Goal: Information Seeking & Learning: Learn about a topic

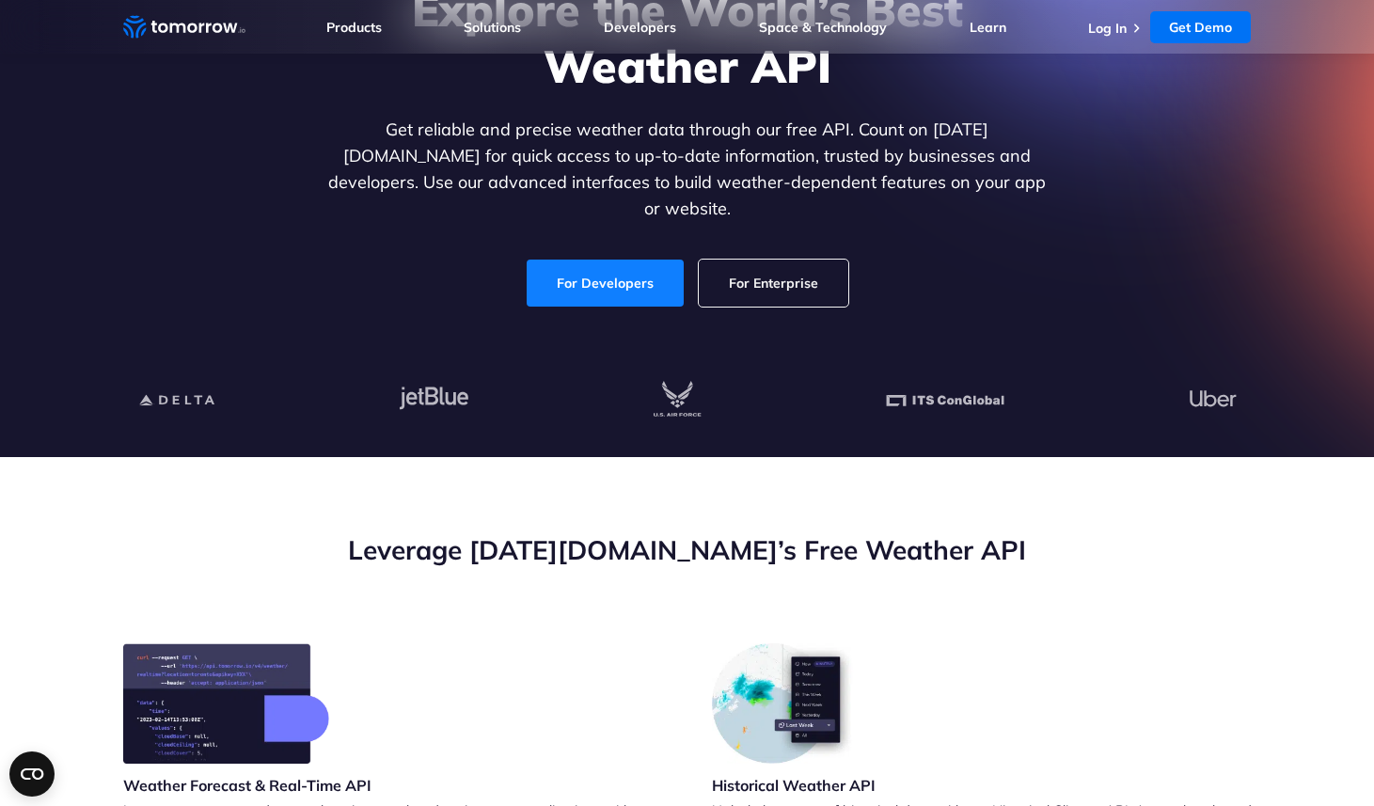
scroll to position [206, 0]
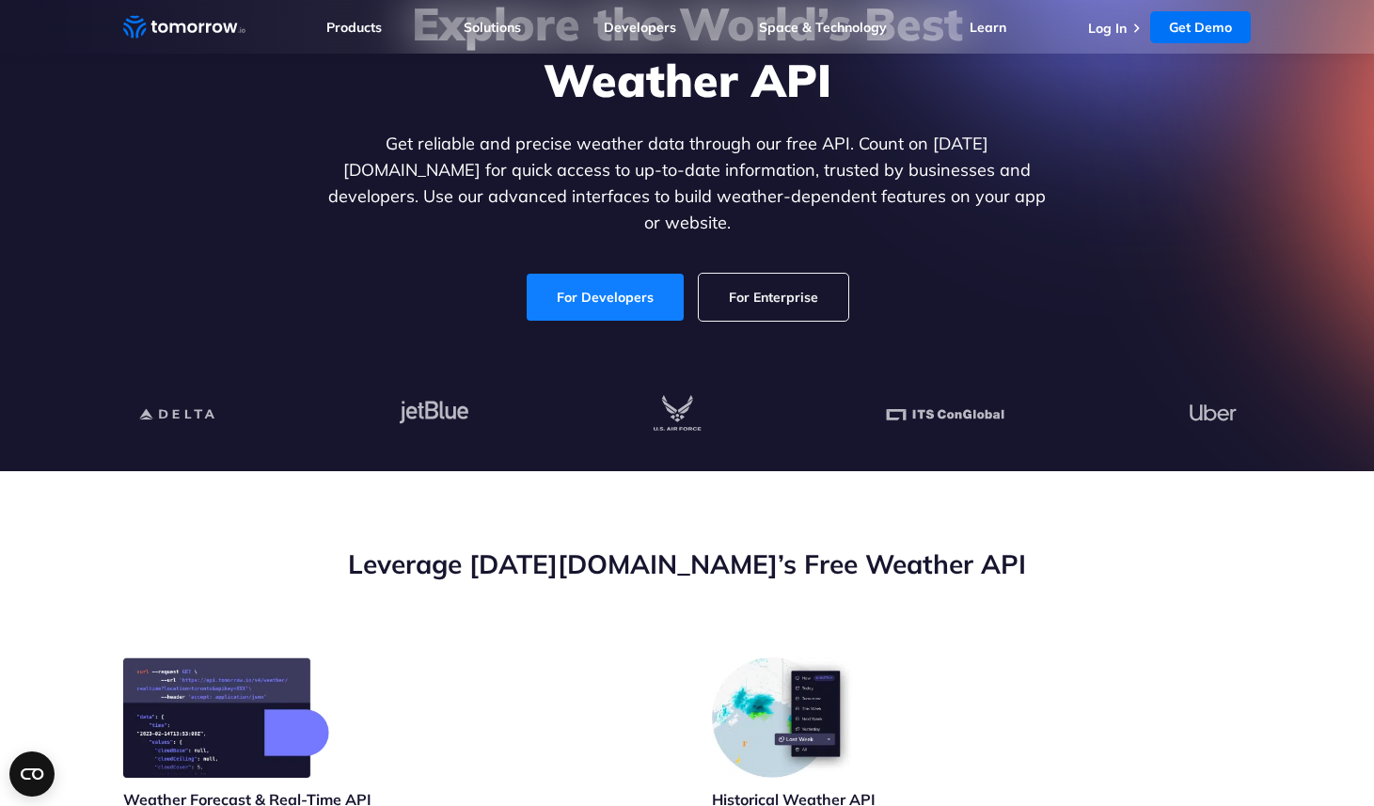
click at [634, 274] on link "For Developers" at bounding box center [605, 297] width 157 height 47
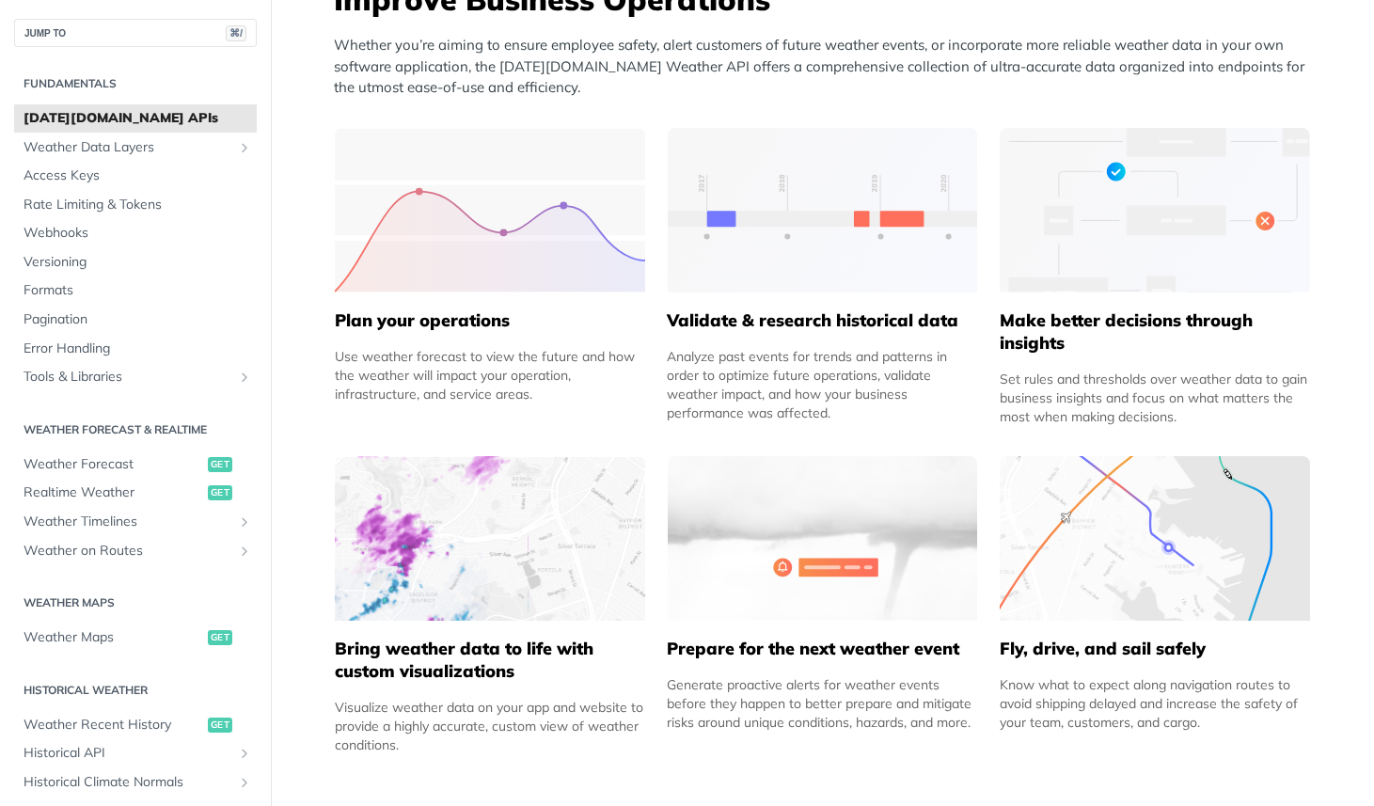
scroll to position [805, 0]
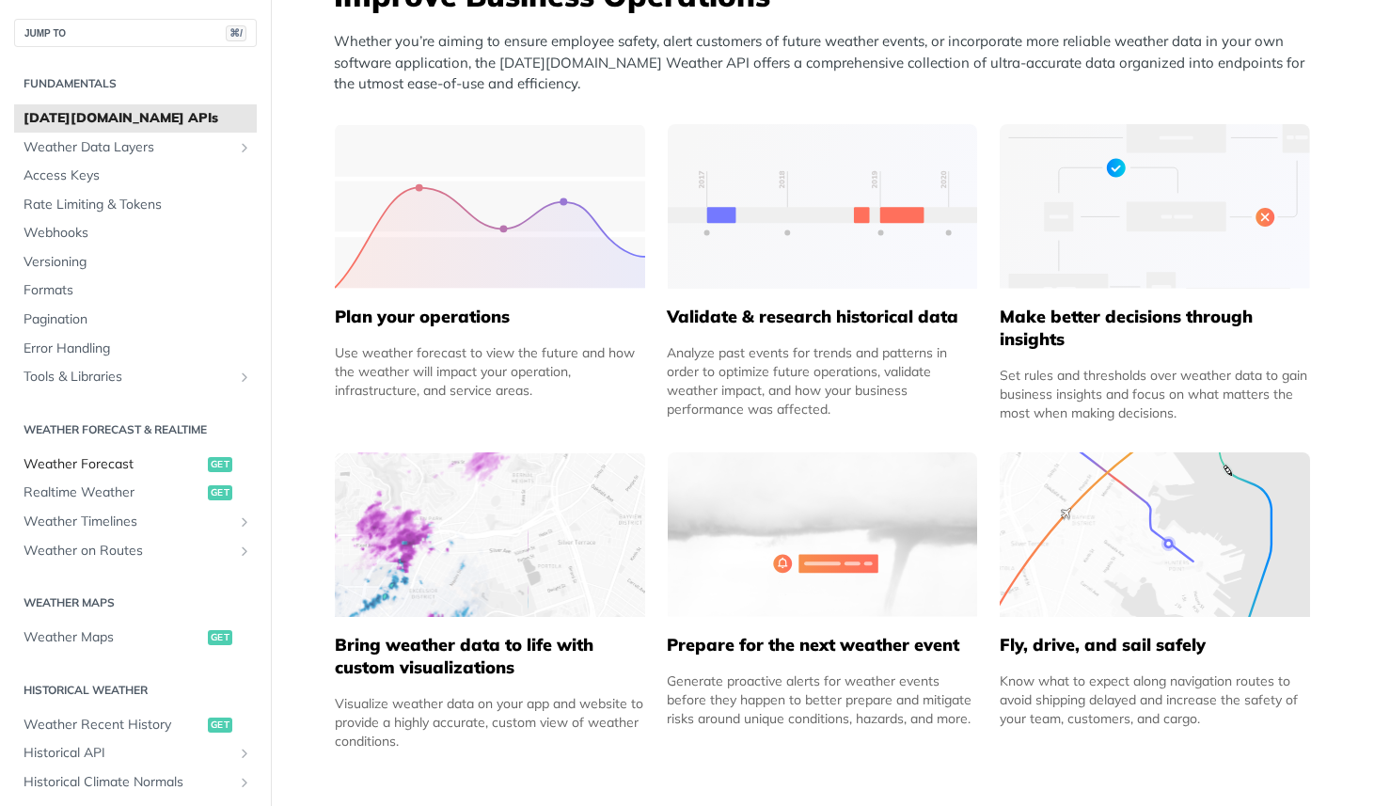
click at [188, 454] on link "Weather Forecast get" at bounding box center [135, 464] width 243 height 28
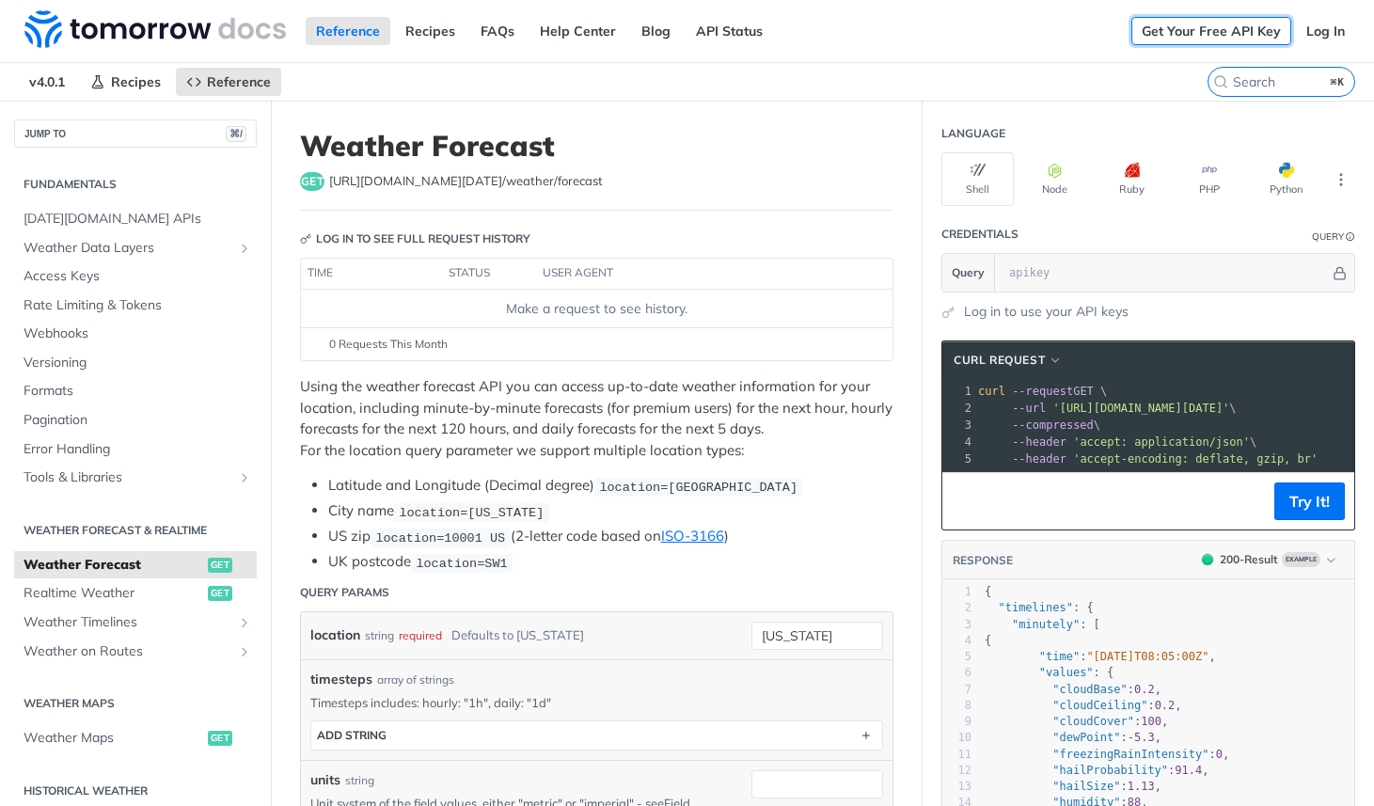
click at [1229, 27] on link "Get Your Free API Key" at bounding box center [1211, 31] width 160 height 28
click at [1248, 39] on link "Get Your Free API Key" at bounding box center [1211, 31] width 160 height 28
click at [1326, 28] on link "Log In" at bounding box center [1325, 31] width 59 height 28
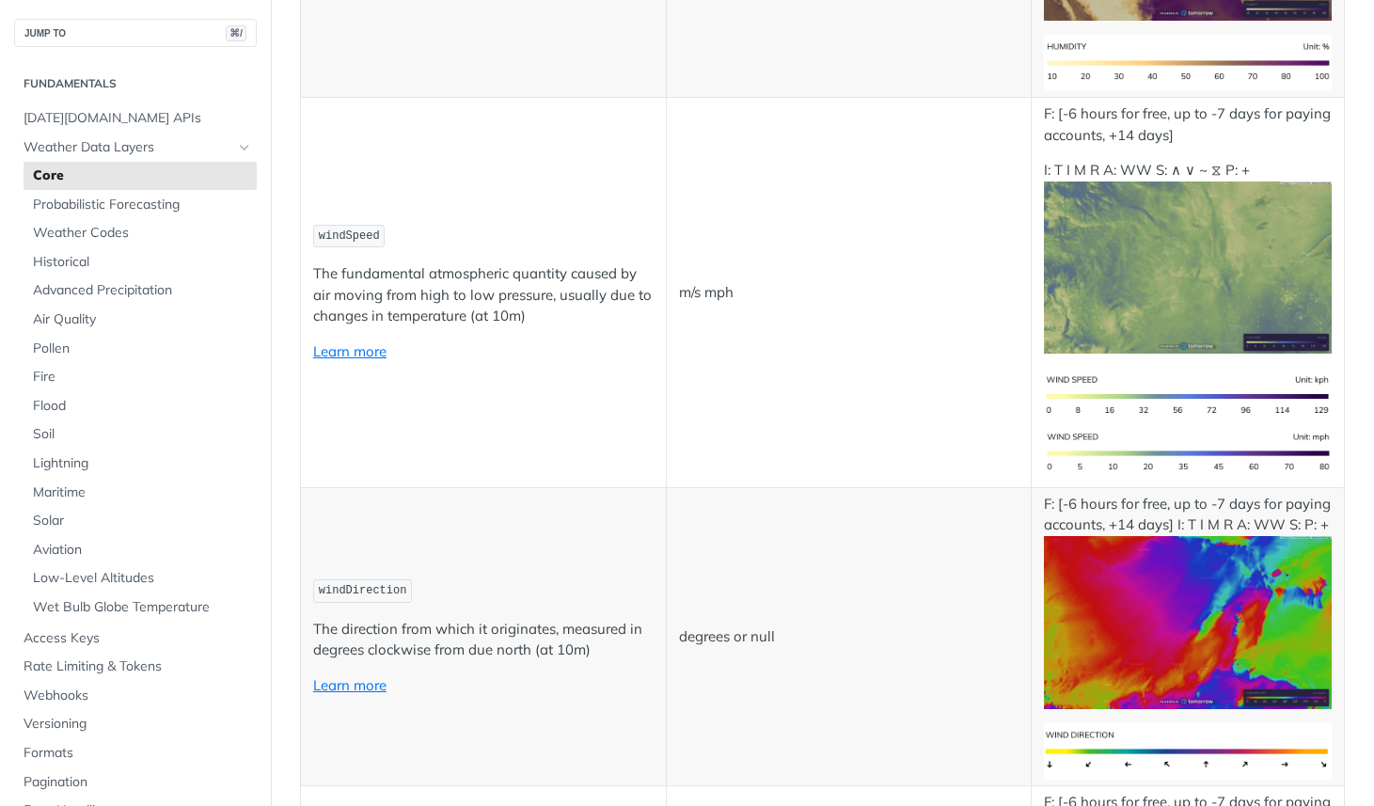
scroll to position [1535, 0]
click at [377, 237] on span "windSpeed" at bounding box center [349, 234] width 61 height 13
click at [357, 231] on span "windSpeed" at bounding box center [349, 234] width 61 height 13
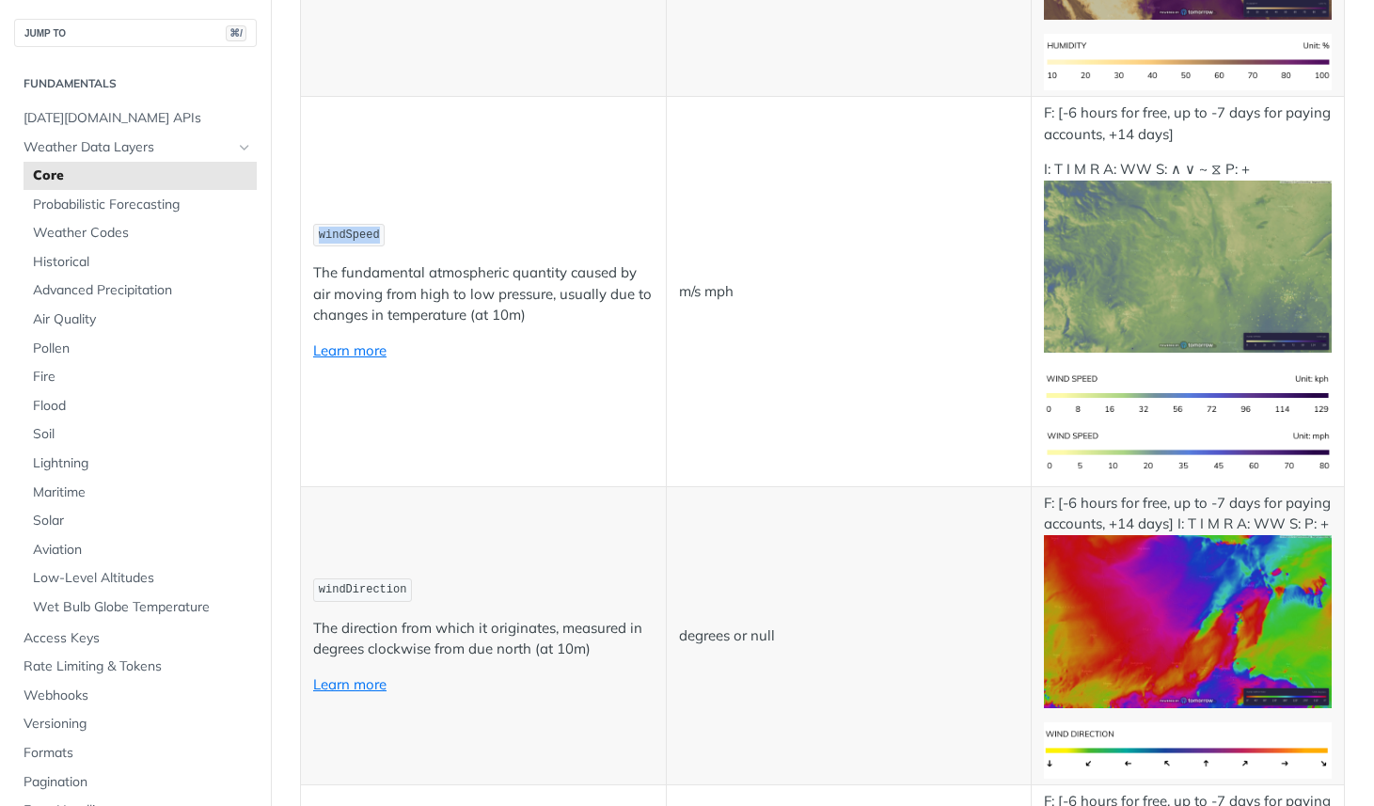
click at [357, 231] on span "windSpeed" at bounding box center [349, 234] width 61 height 13
copy span "windSpeed"
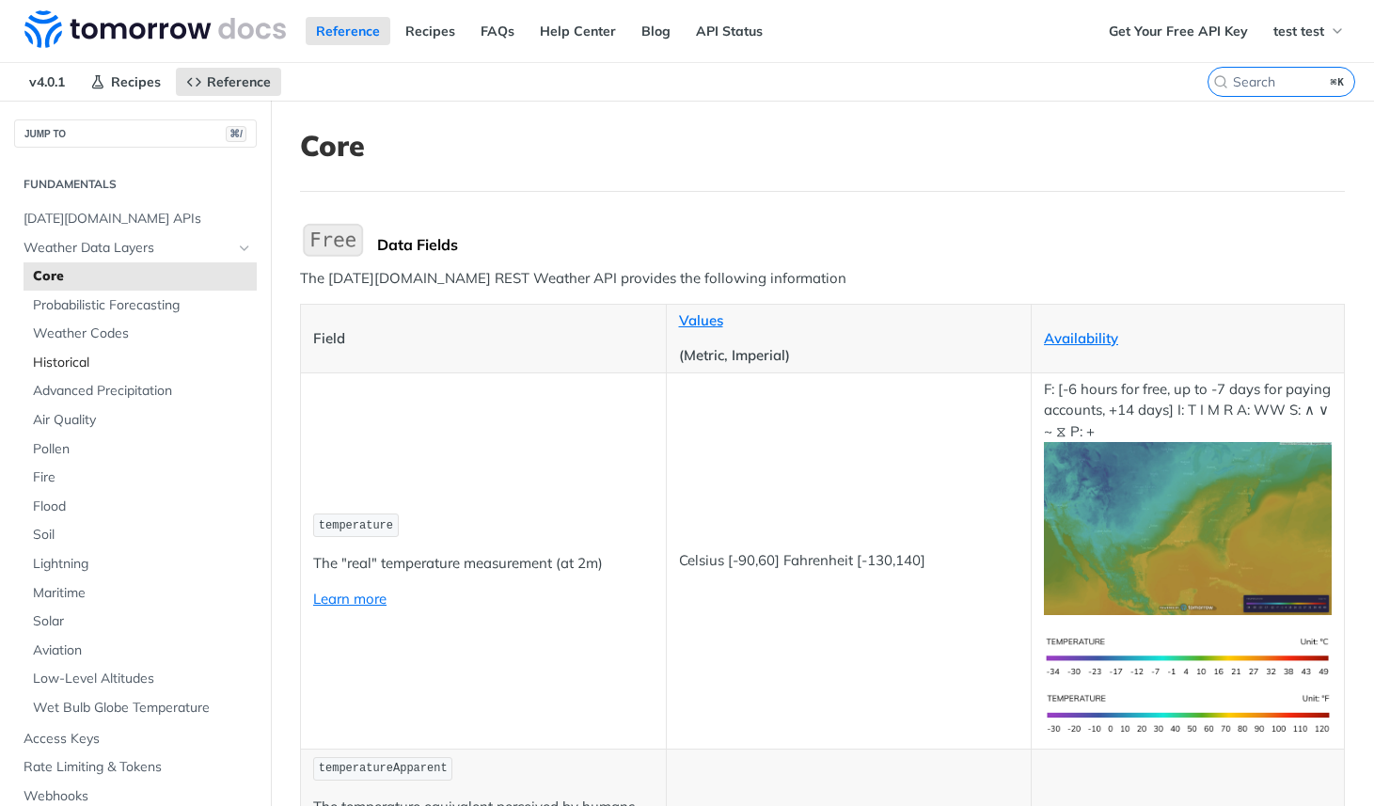
click at [127, 357] on span "Historical" at bounding box center [142, 363] width 219 height 19
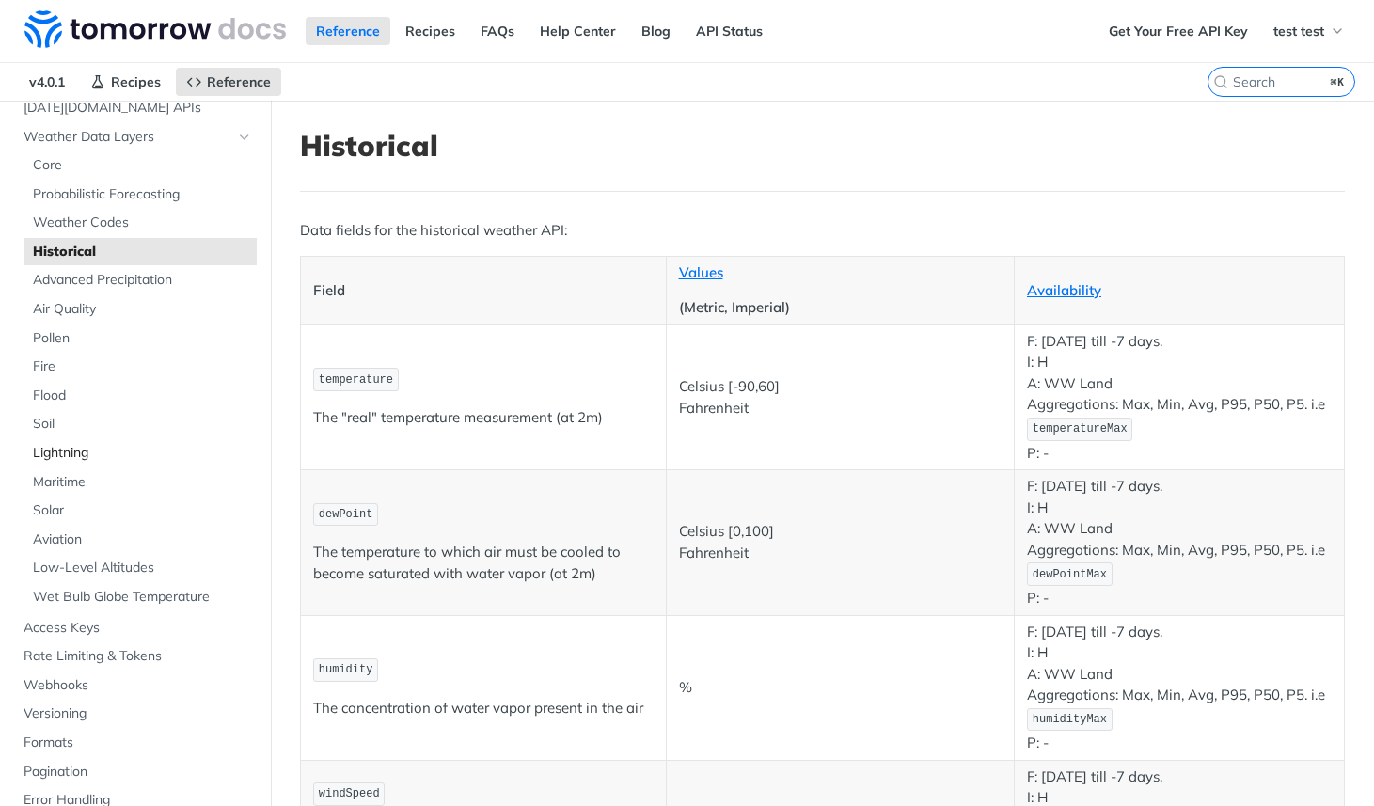
scroll to position [117, 0]
